Goal: Information Seeking & Learning: Check status

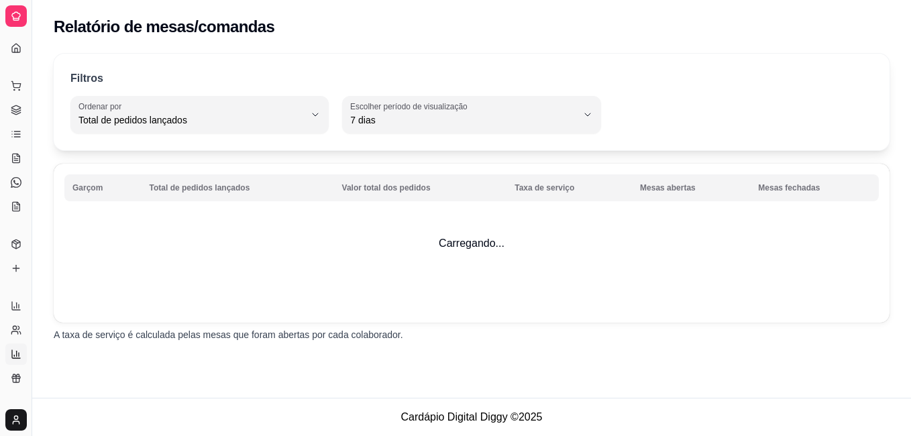
select select "TOTAL_OF_ORDERS"
select select "7"
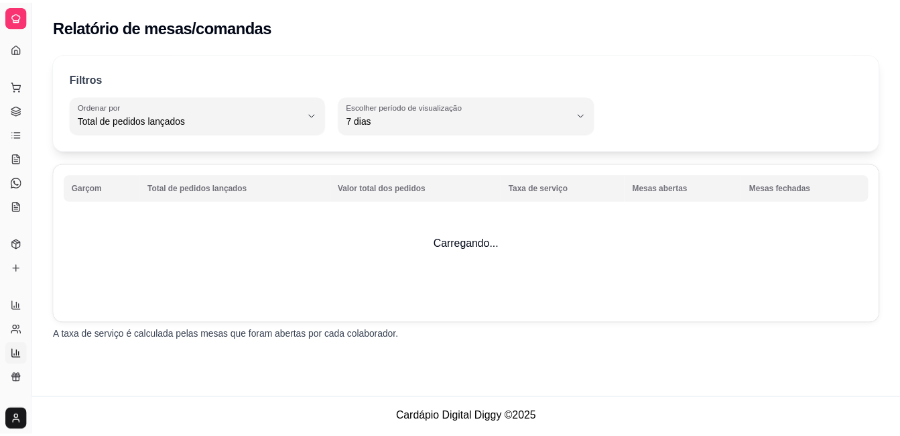
scroll to position [259, 0]
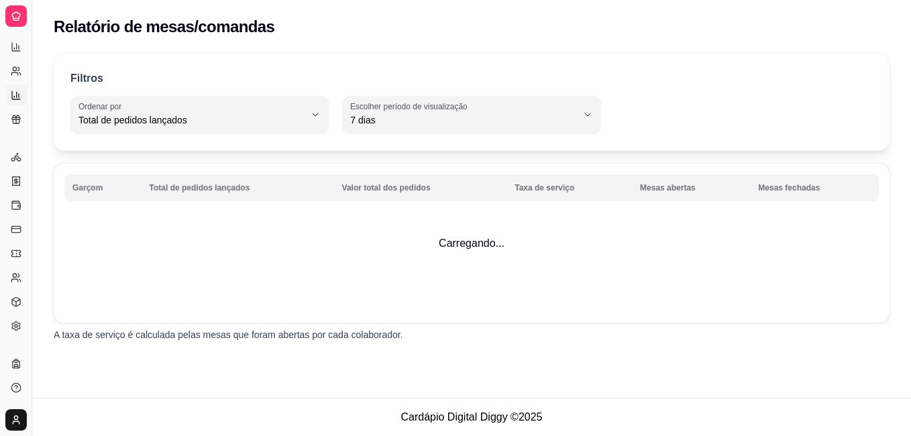
select select "ALL"
select select "0"
